Goal: Task Accomplishment & Management: Use online tool/utility

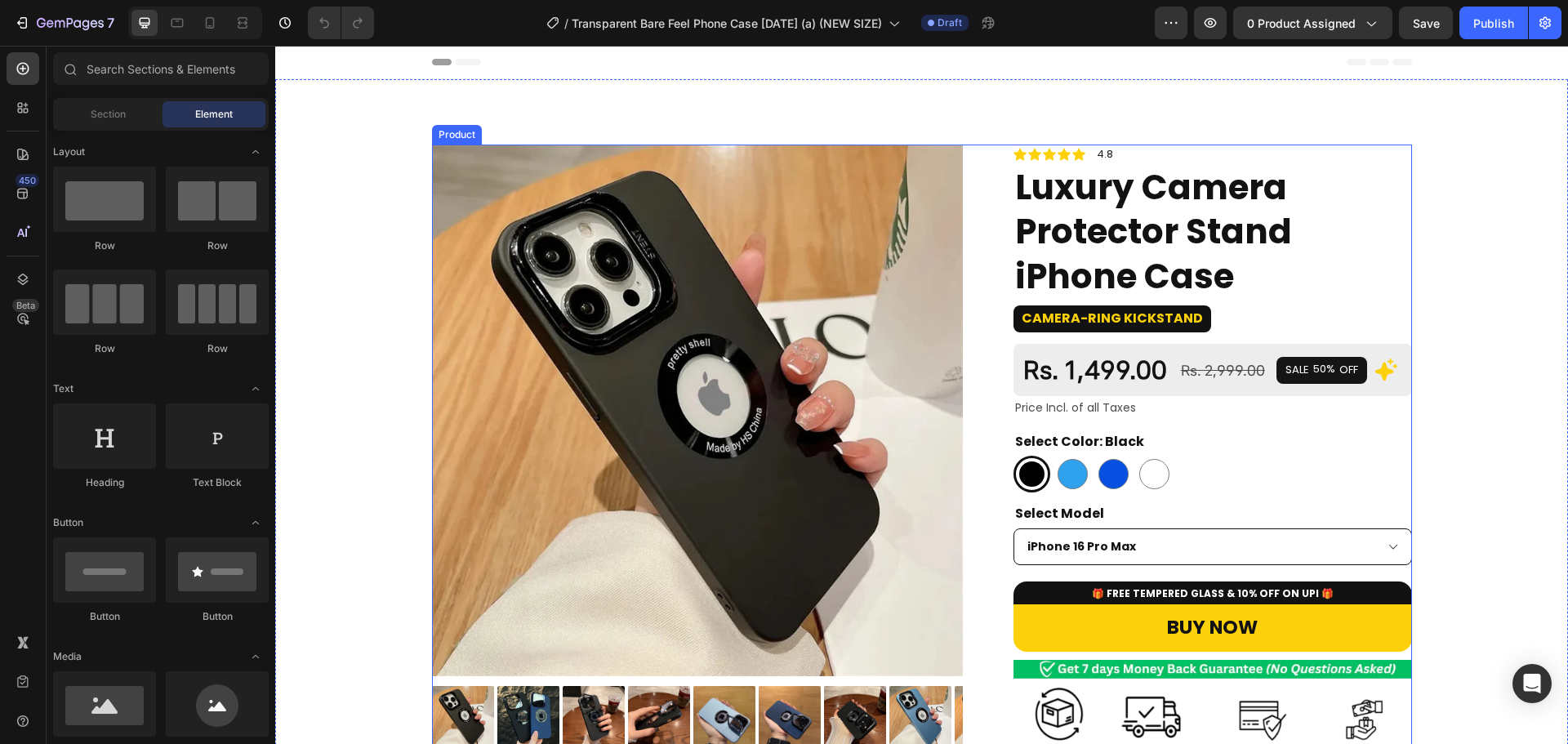
click at [699, 258] on img at bounding box center [698, 410] width 531 height 531
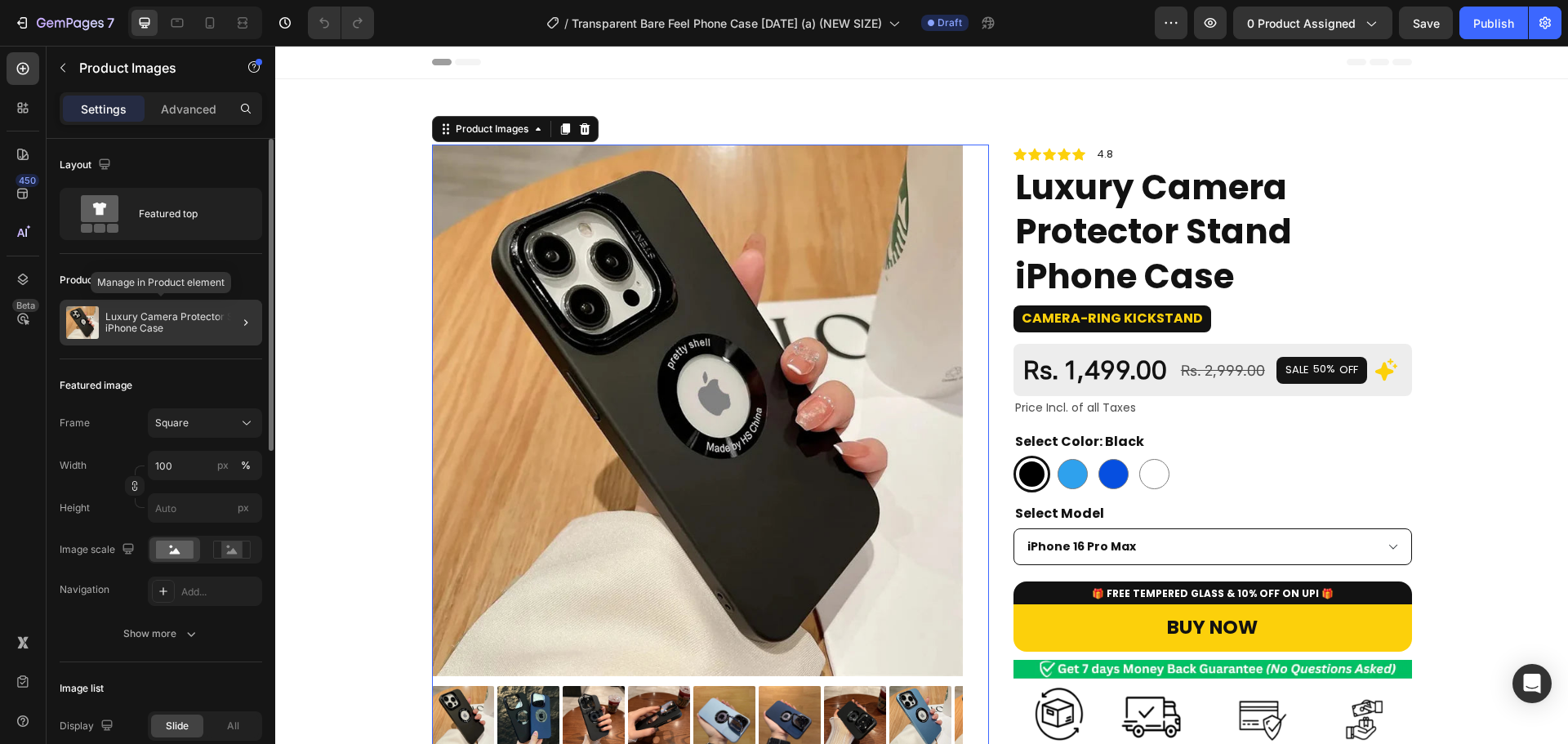
click at [165, 305] on div "Luxury Camera Protector Stand iPhone Case" at bounding box center [161, 322] width 202 height 45
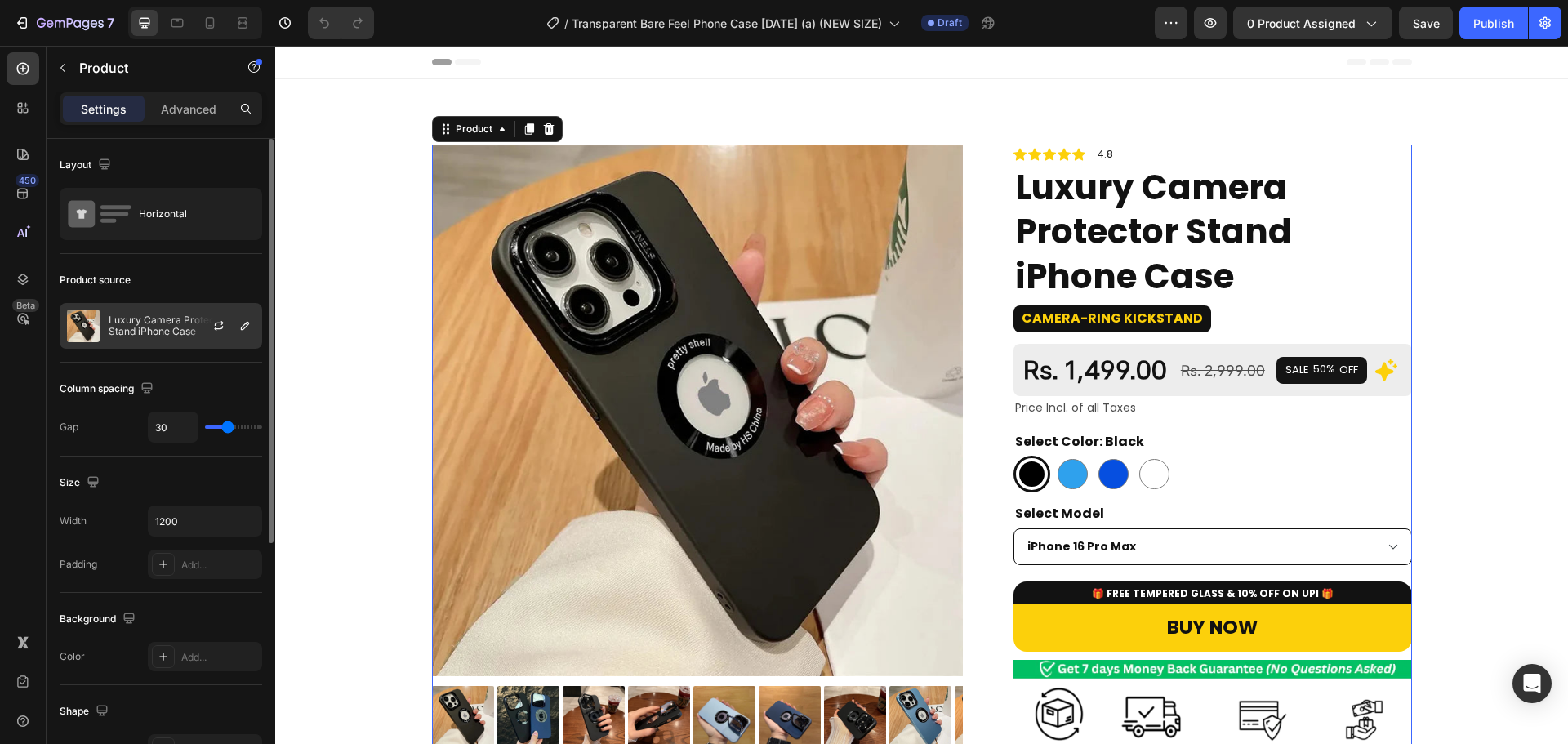
click at [150, 325] on p "Luxury Camera Protector Stand iPhone Case" at bounding box center [182, 326] width 147 height 23
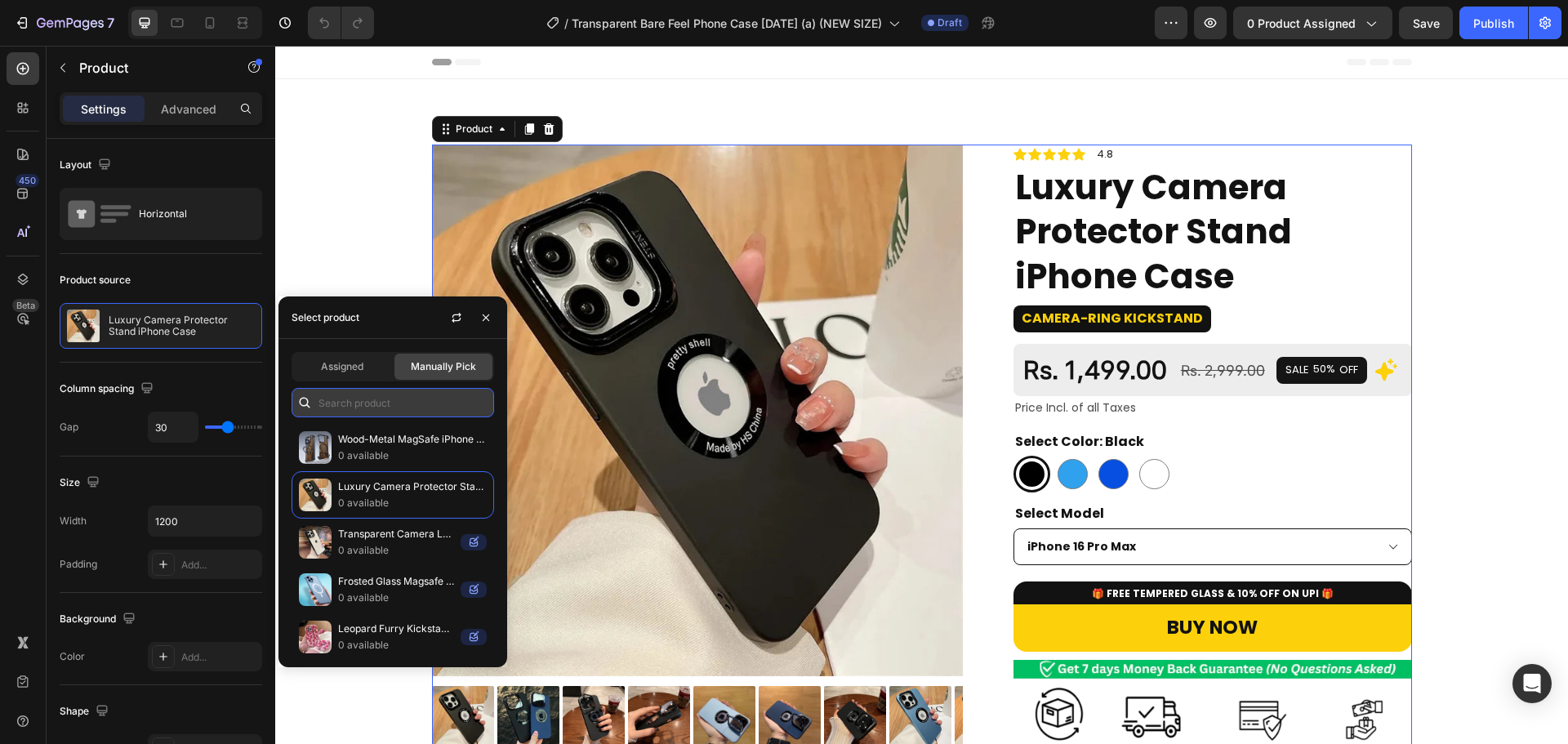
click at [367, 393] on input "text" at bounding box center [392, 402] width 202 height 29
paste input "Transparent Bare Feel Phone Case"
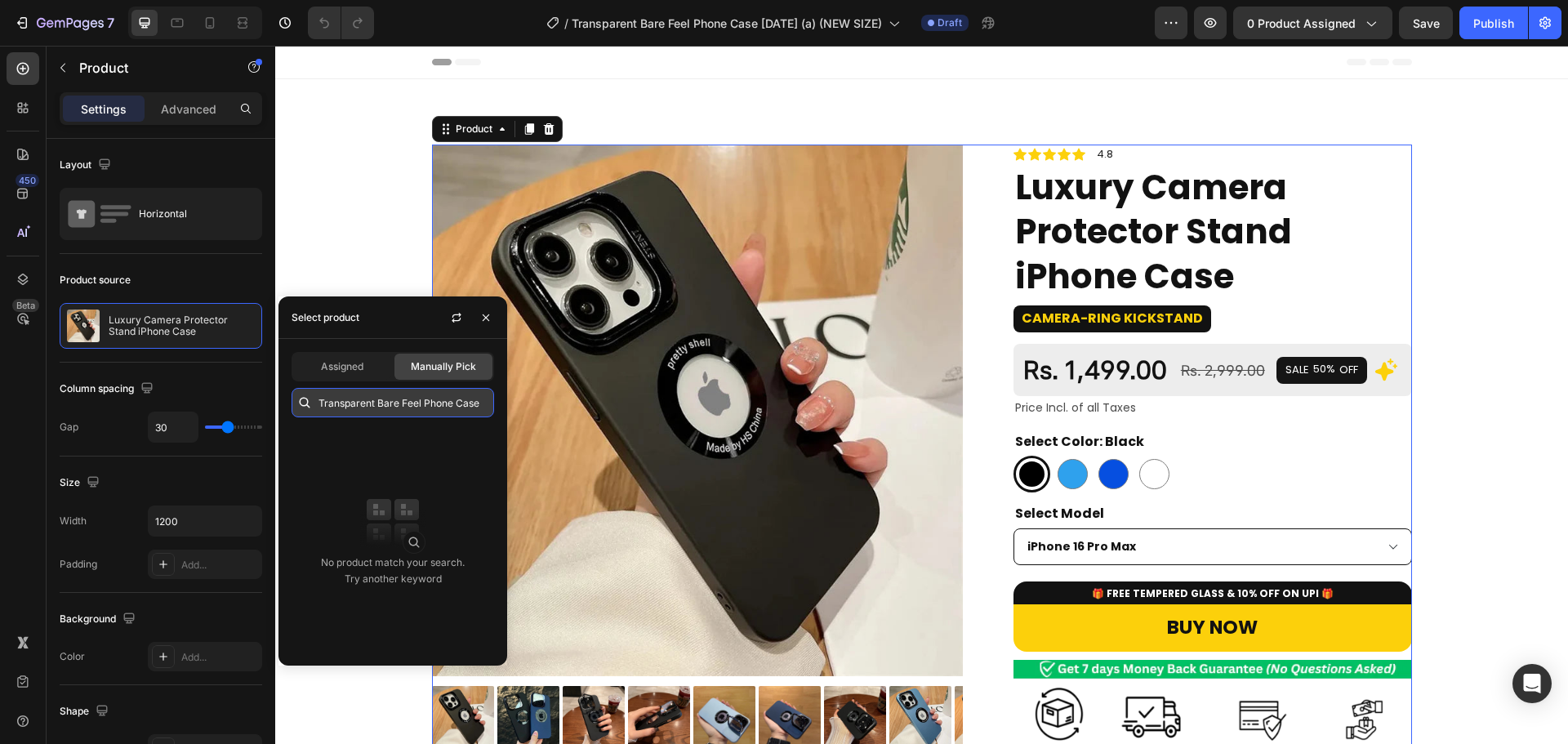
click at [399, 410] on input "Transparent Bare Feel Phone Case" at bounding box center [392, 402] width 202 height 29
type input "Transparent Bare Feel Phone Case"
click at [454, 319] on icon "button" at bounding box center [457, 320] width 9 height 5
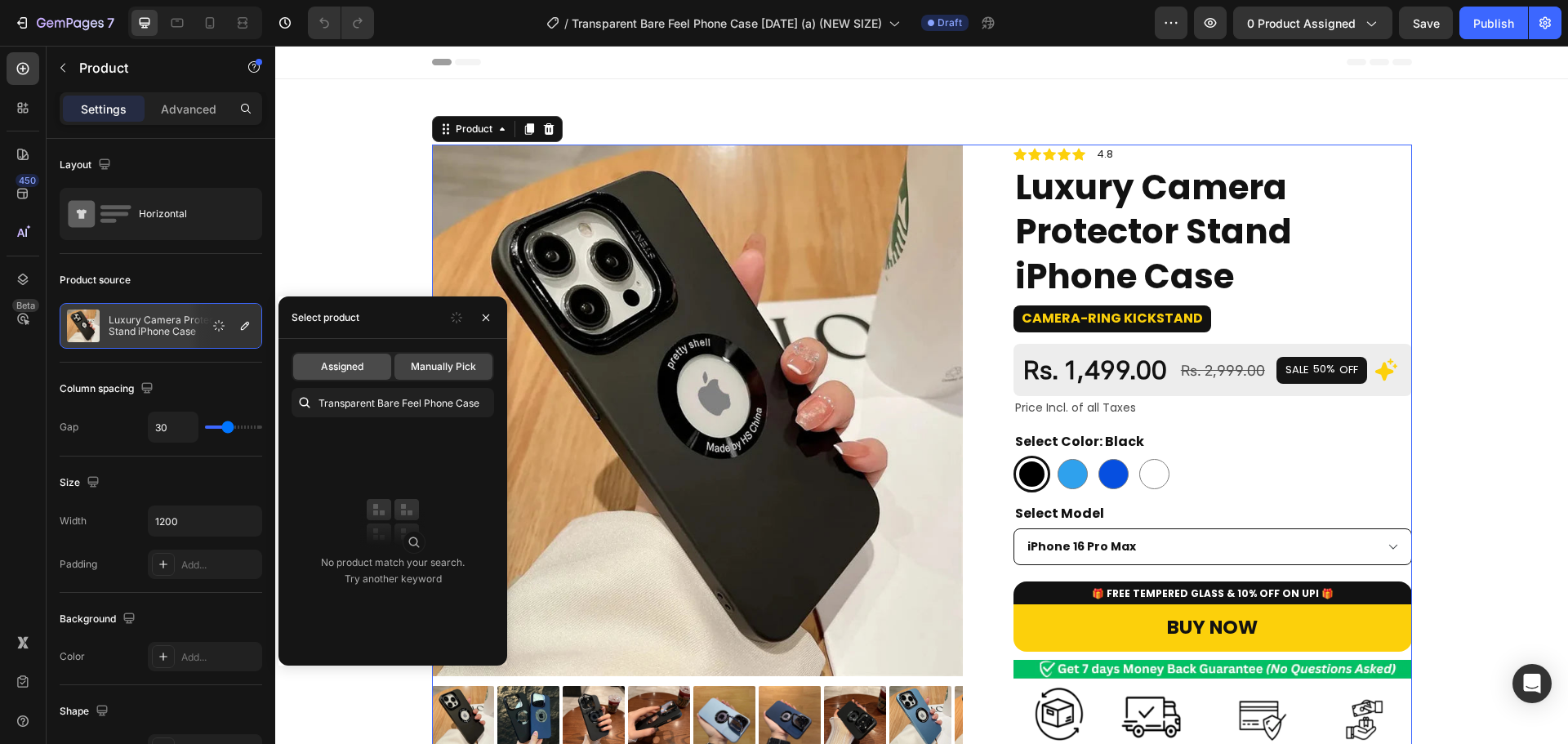
click at [359, 358] on div "Assigned" at bounding box center [342, 367] width 98 height 26
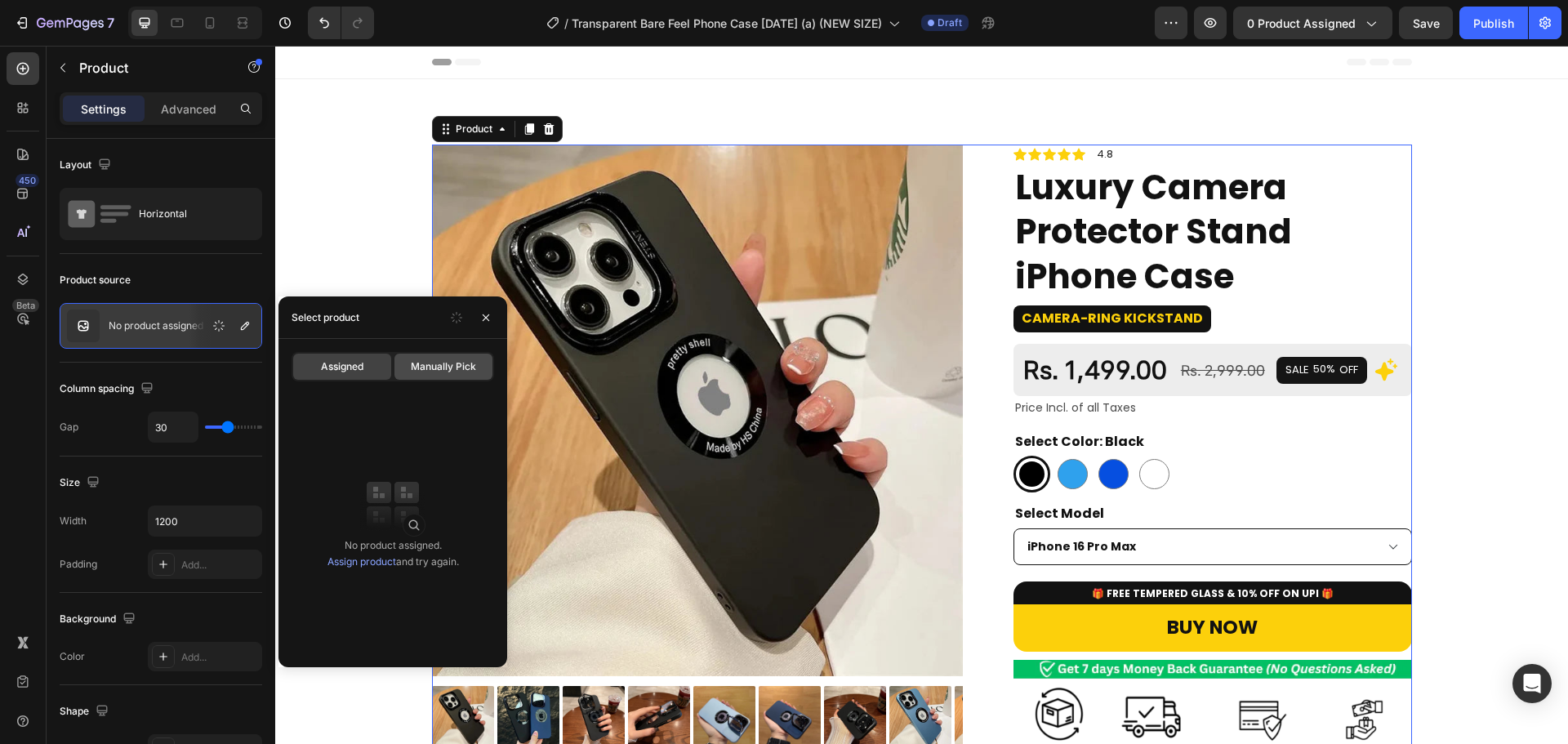
click at [441, 371] on span "Manually Pick" at bounding box center [443, 367] width 65 height 15
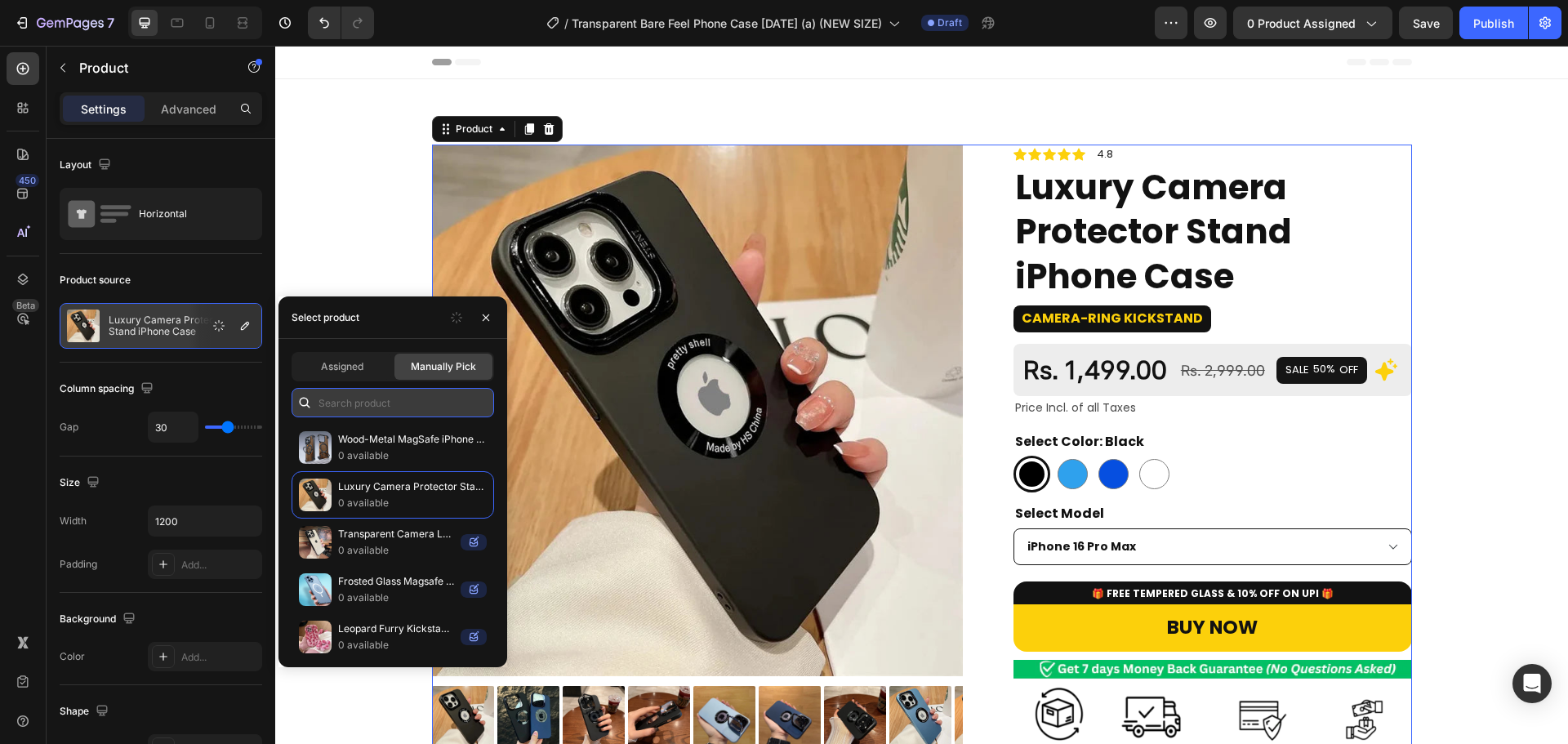
click at [399, 395] on input "text" at bounding box center [392, 402] width 202 height 29
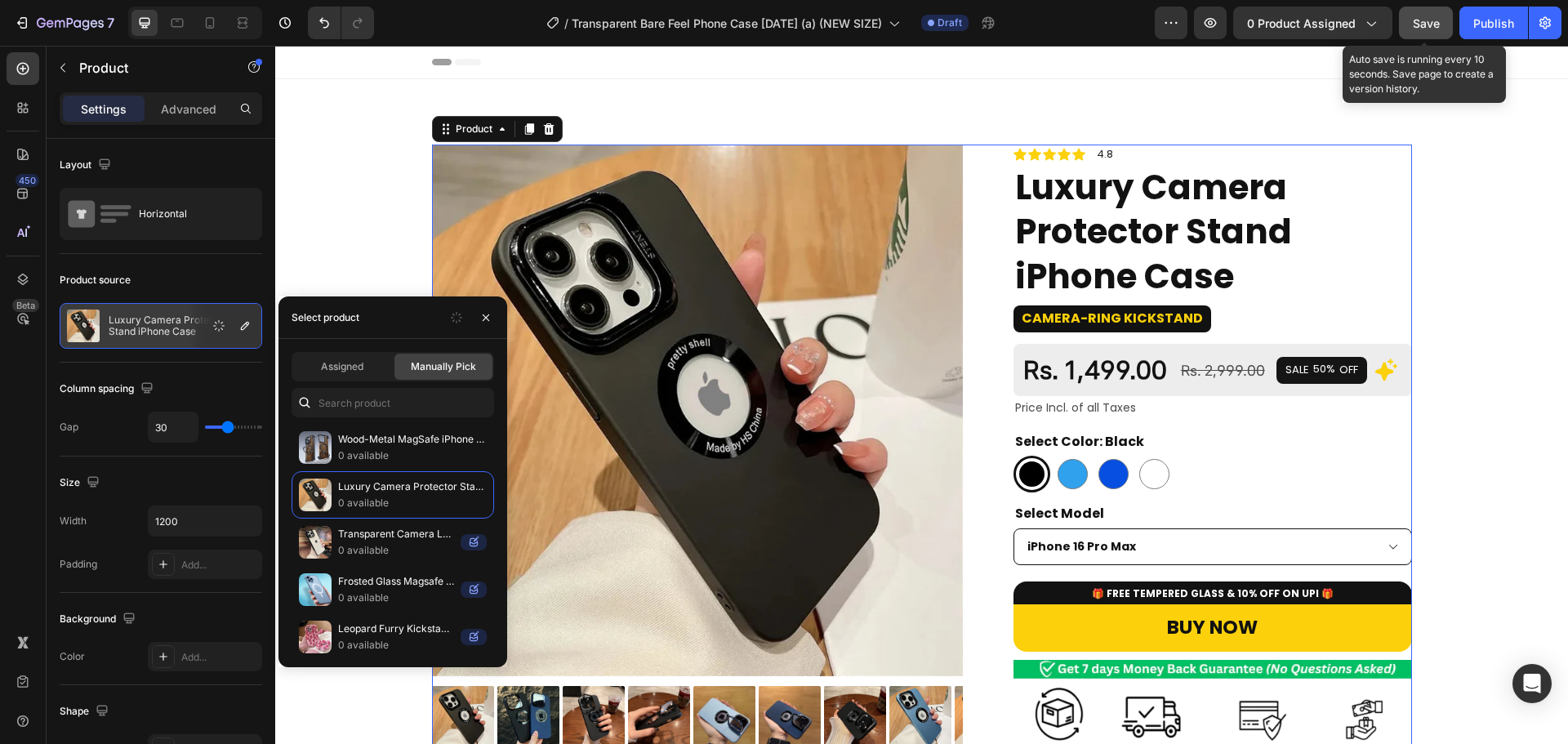
click at [1435, 22] on span "Save" at bounding box center [1426, 23] width 27 height 14
